Goal: Information Seeking & Learning: Learn about a topic

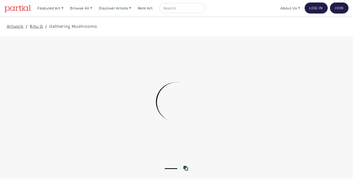
click at [266, 48] on div at bounding box center [176, 102] width 353 height 118
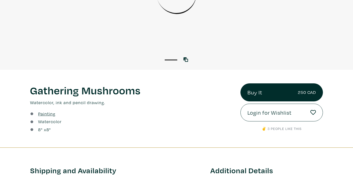
scroll to position [92, 0]
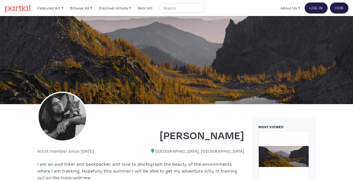
scroll to position [209, 0]
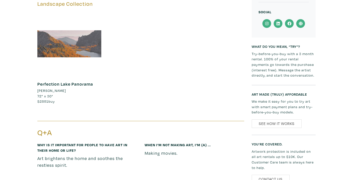
click at [75, 55] on div at bounding box center [69, 44] width 64 height 64
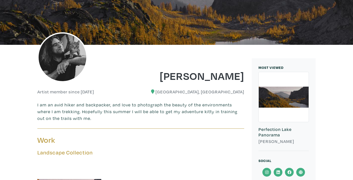
scroll to position [0, 0]
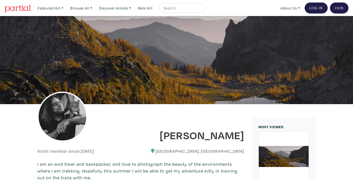
click at [174, 9] on input "text" at bounding box center [182, 8] width 38 height 6
type input "diane fine"
click at [202, 10] on button "submit" at bounding box center [202, 10] width 0 height 0
click at [190, 8] on input "diane fine" at bounding box center [182, 8] width 38 height 6
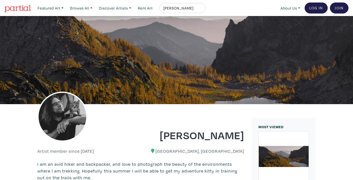
click at [202, 10] on button "submit" at bounding box center [202, 10] width 0 height 0
drag, startPoint x: 193, startPoint y: 9, endPoint x: 146, endPoint y: 7, distance: 46.5
click at [146, 7] on ul "Featured Art Smalls Landscapes Abstracts New Contemporary The Minimalist Bold D…" at bounding box center [120, 8] width 170 height 10
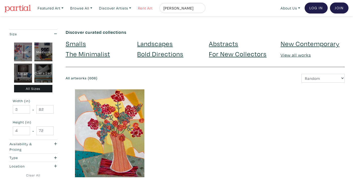
drag, startPoint x: 195, startPoint y: 8, endPoint x: 150, endPoint y: 8, distance: 45.4
click at [150, 8] on ul "Featured Art Smalls Landscapes Abstracts New Contemporary The Minimalist Bold D…" at bounding box center [120, 8] width 170 height 10
type input "rama kareem"
click at [202, 10] on button "submit" at bounding box center [202, 10] width 0 height 0
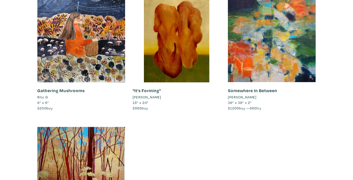
scroll to position [75, 0]
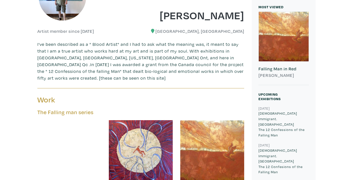
scroll to position [122, 0]
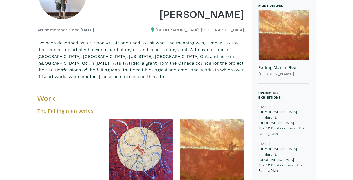
click at [286, 26] on div at bounding box center [284, 35] width 50 height 50
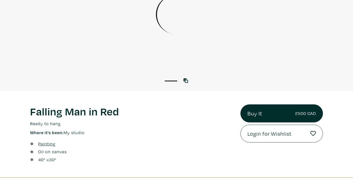
scroll to position [90, 0]
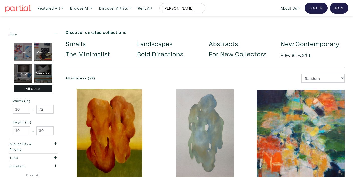
scroll to position [77, 0]
